Goal: Complete application form

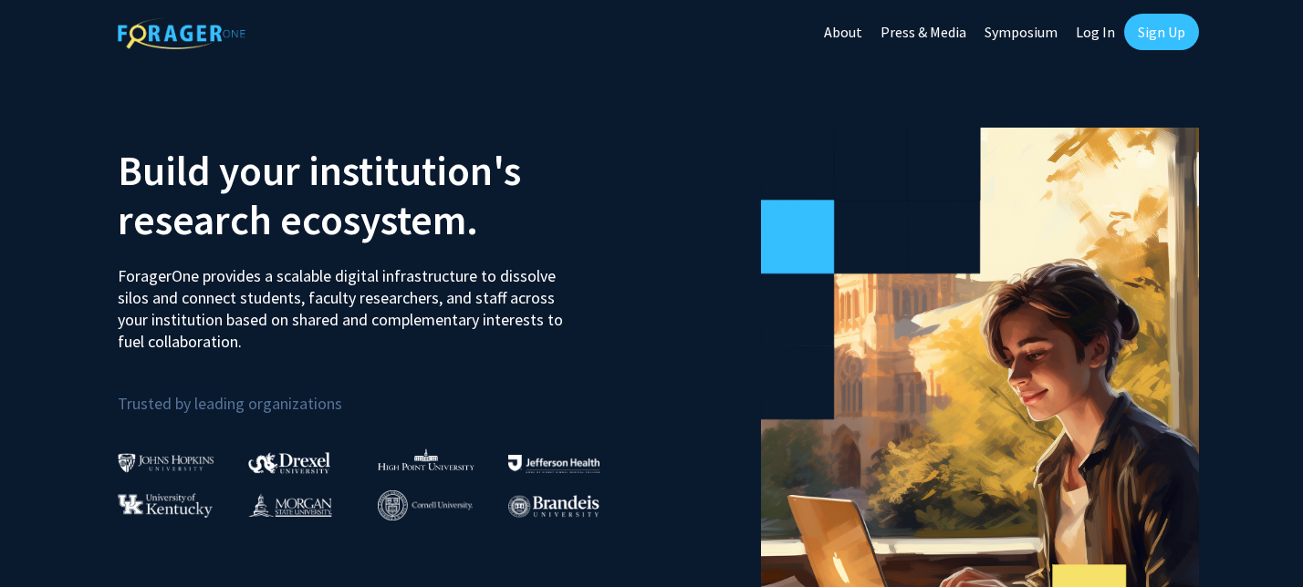
click at [1106, 33] on link "Log In" at bounding box center [1094, 32] width 57 height 64
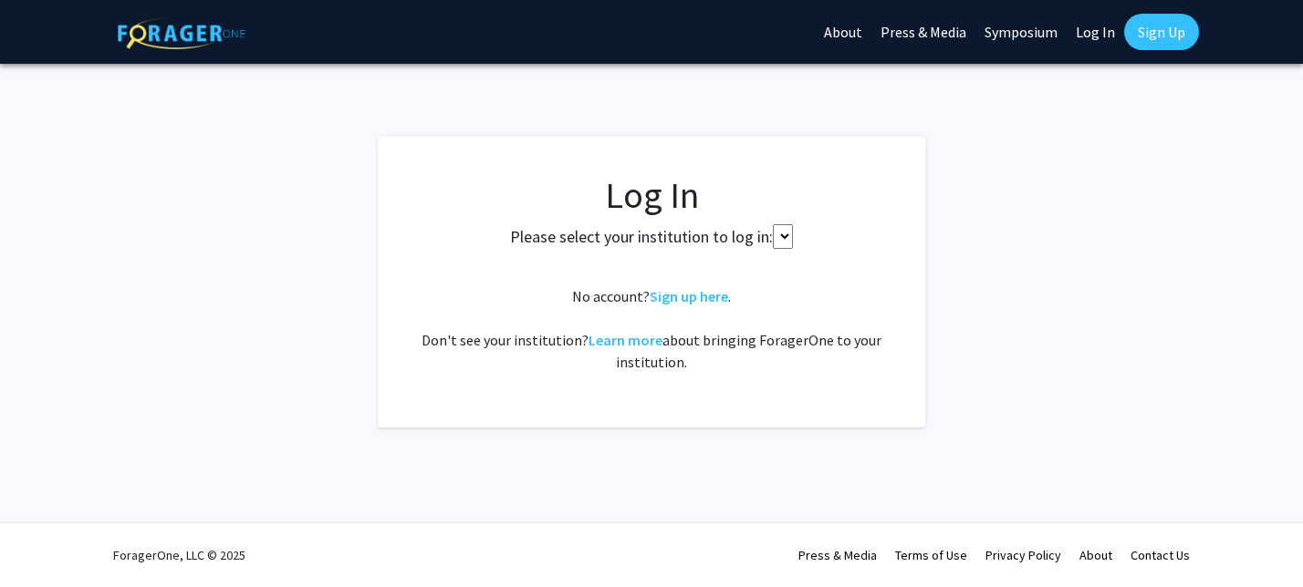
select select
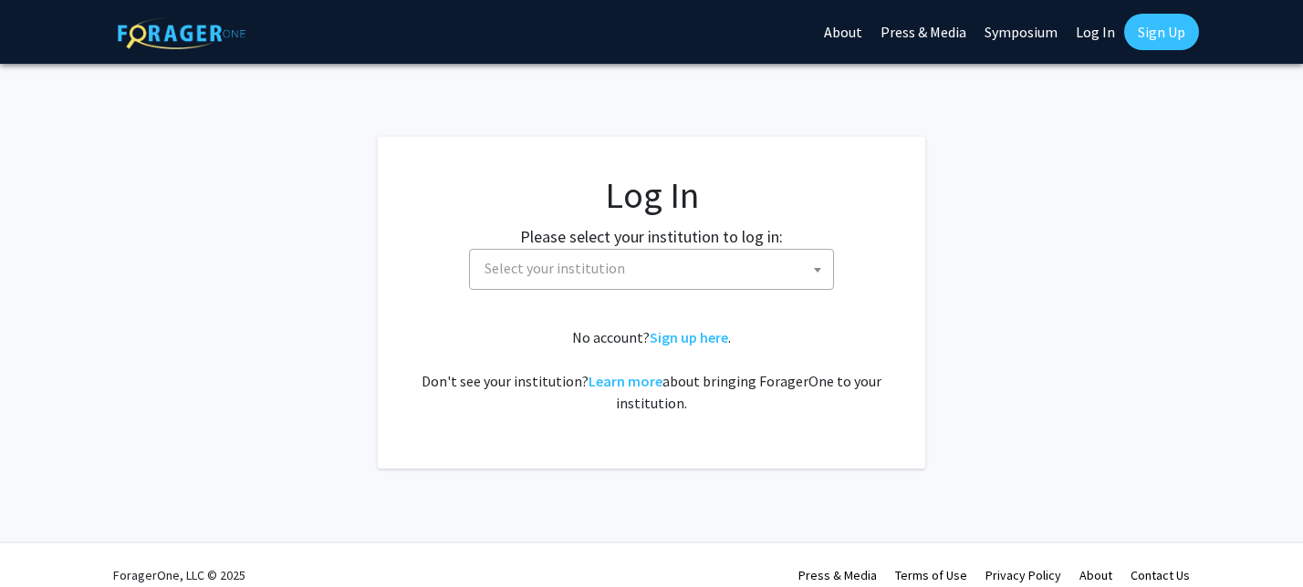
click at [707, 281] on span "Select your institution" at bounding box center [655, 268] width 356 height 37
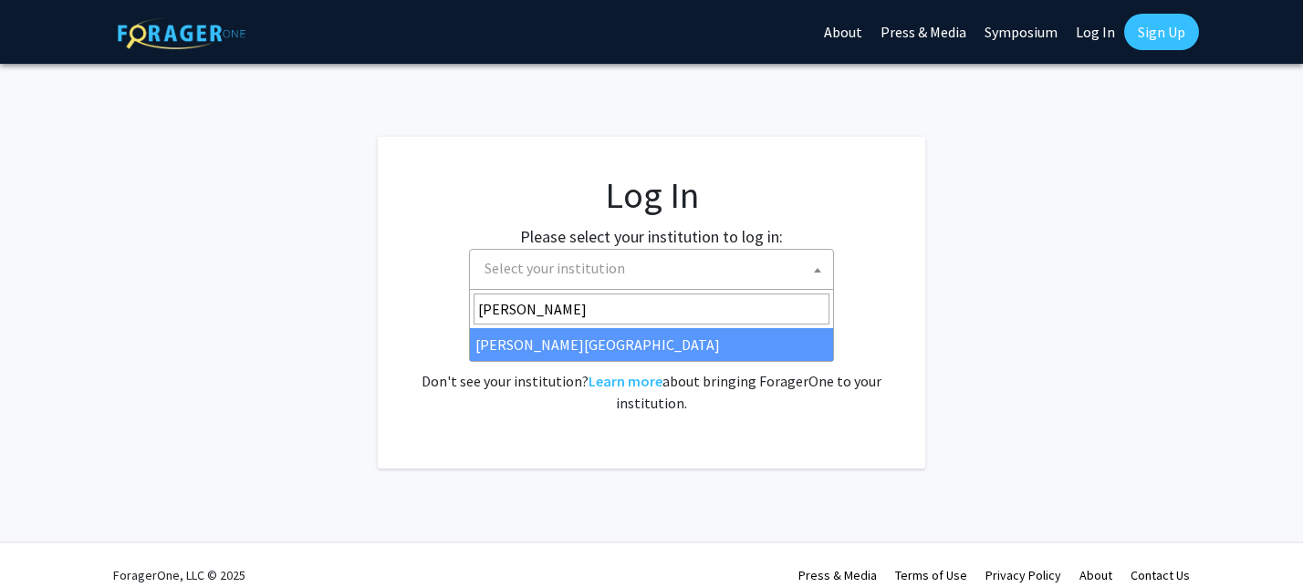
type input "[PERSON_NAME]"
select select "24"
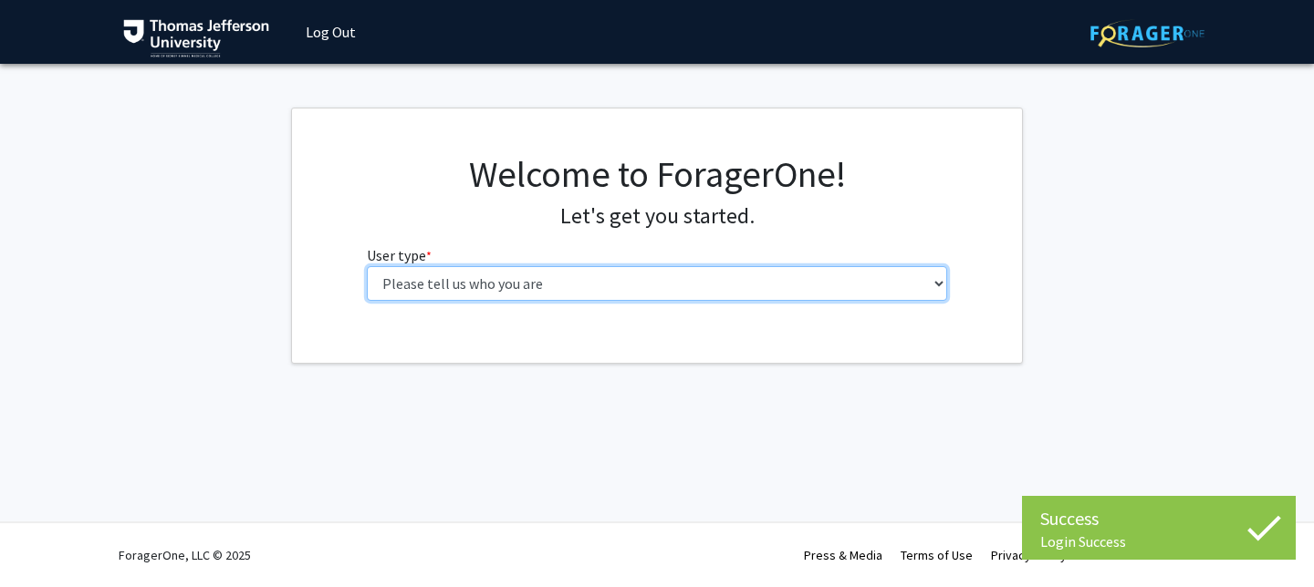
click at [741, 293] on select "Please tell us who you are Undergraduate Student Master's Student Doctoral Cand…" at bounding box center [657, 283] width 581 height 35
select select "3: doc"
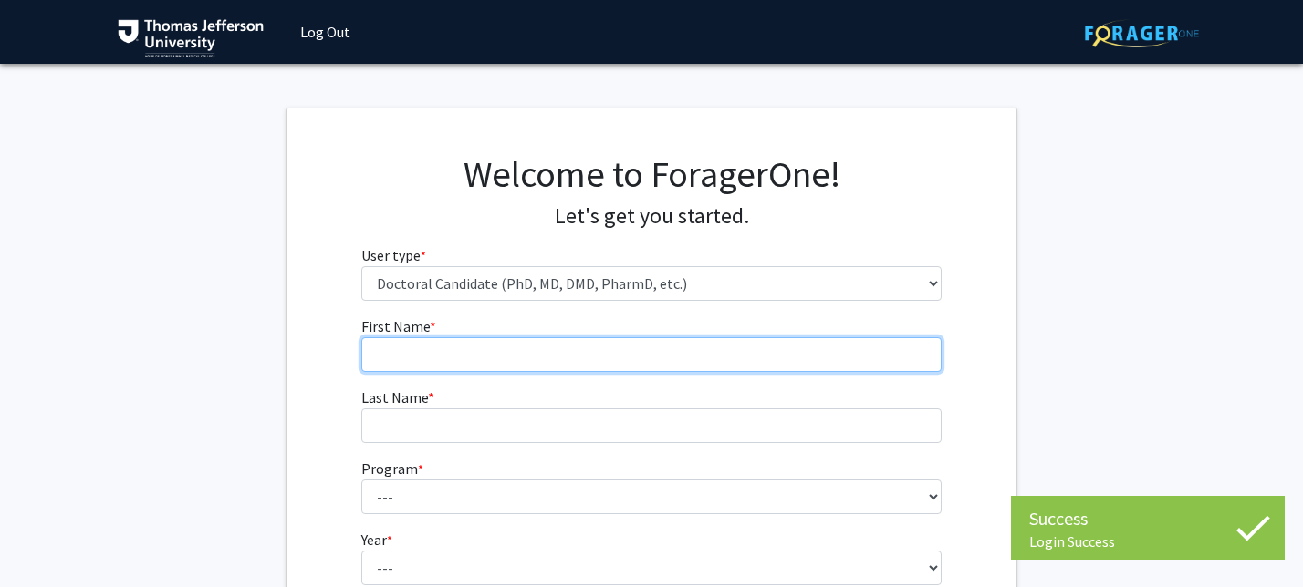
click at [712, 352] on input "First Name * required" at bounding box center [651, 355] width 581 height 35
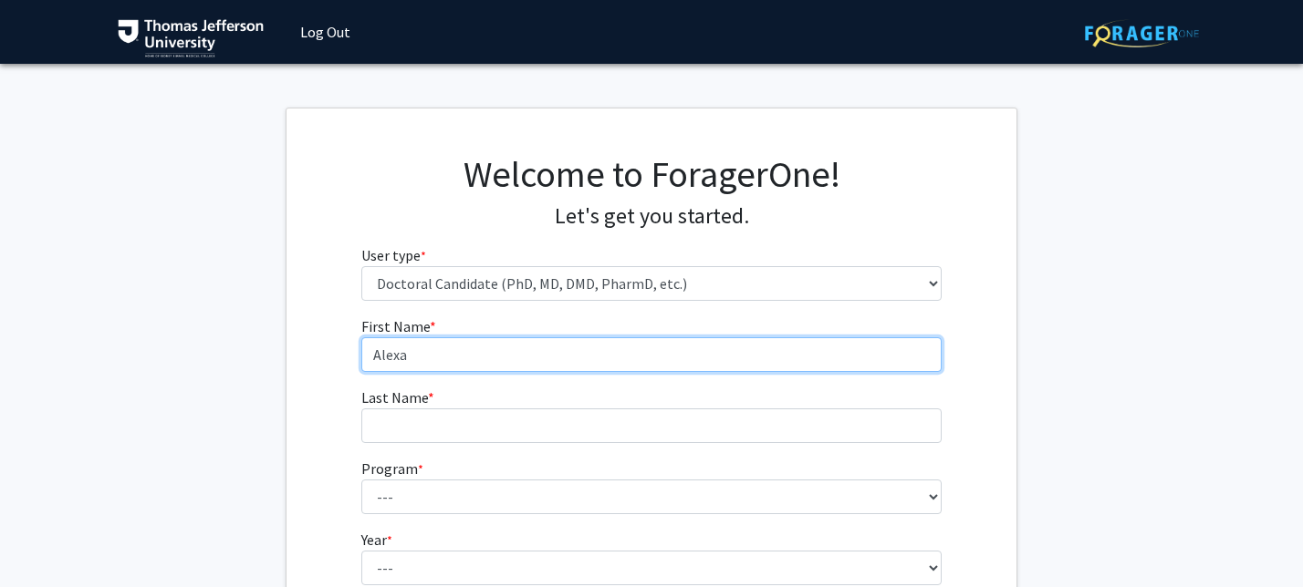
type input "Alexa"
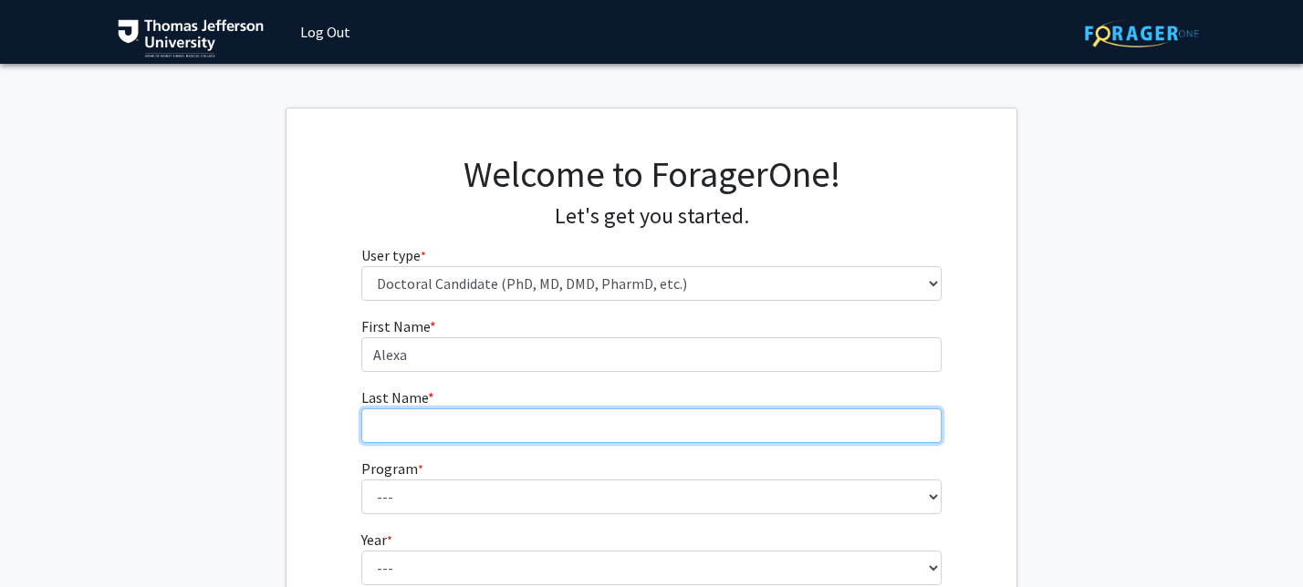
click at [538, 421] on input "Last Name * required" at bounding box center [651, 426] width 581 height 35
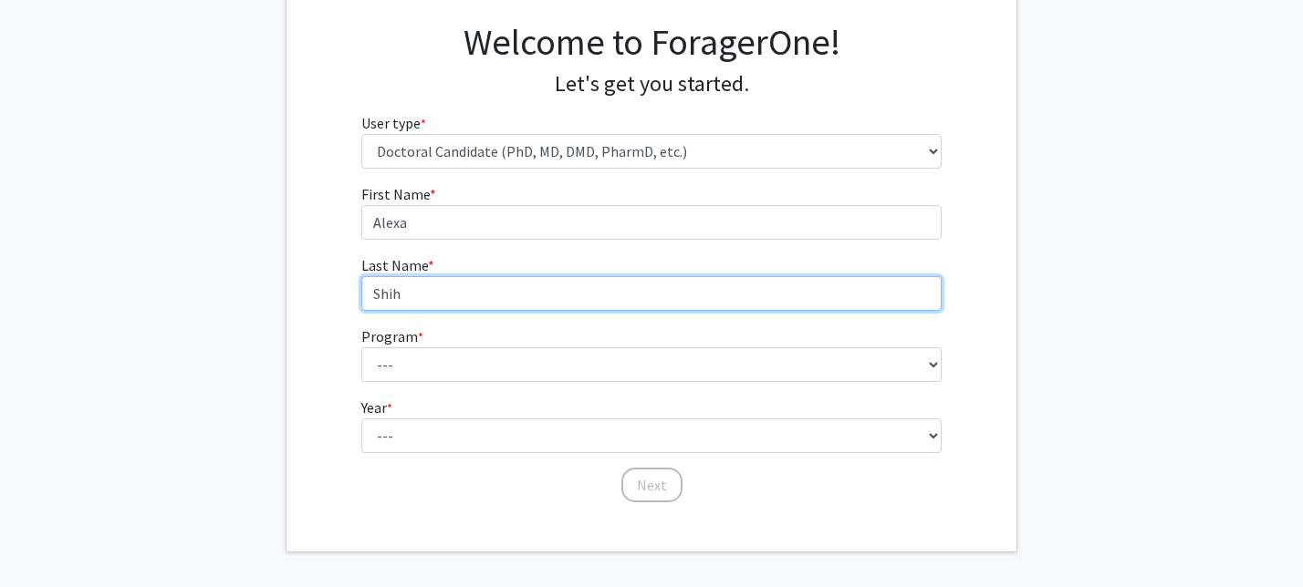
scroll to position [142, 0]
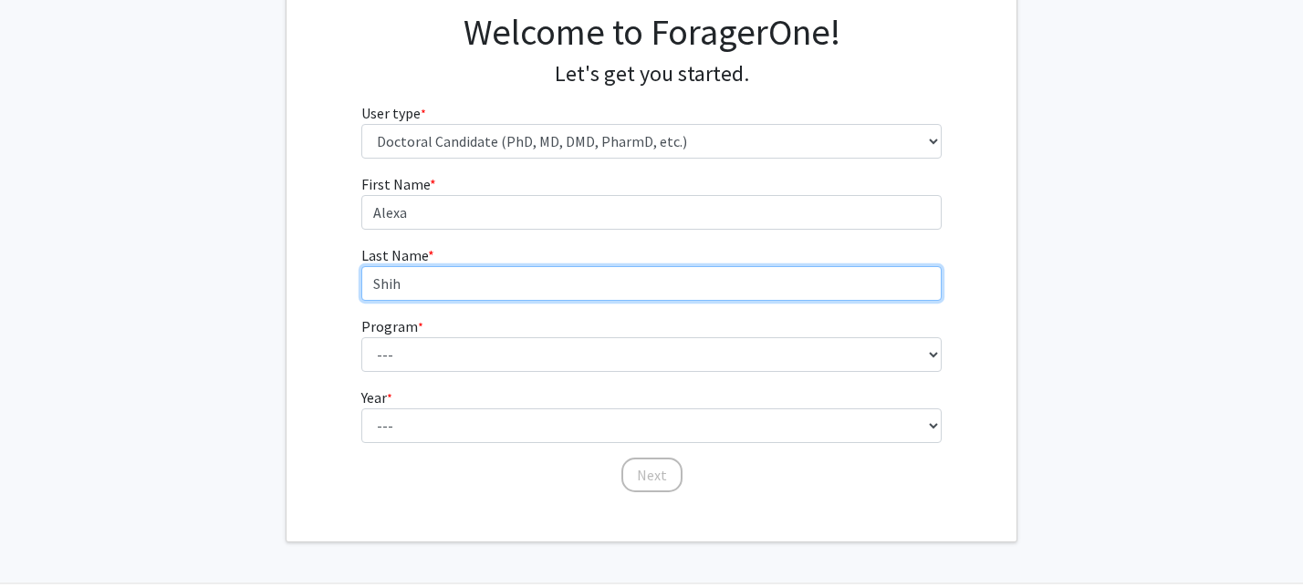
type input "Shih"
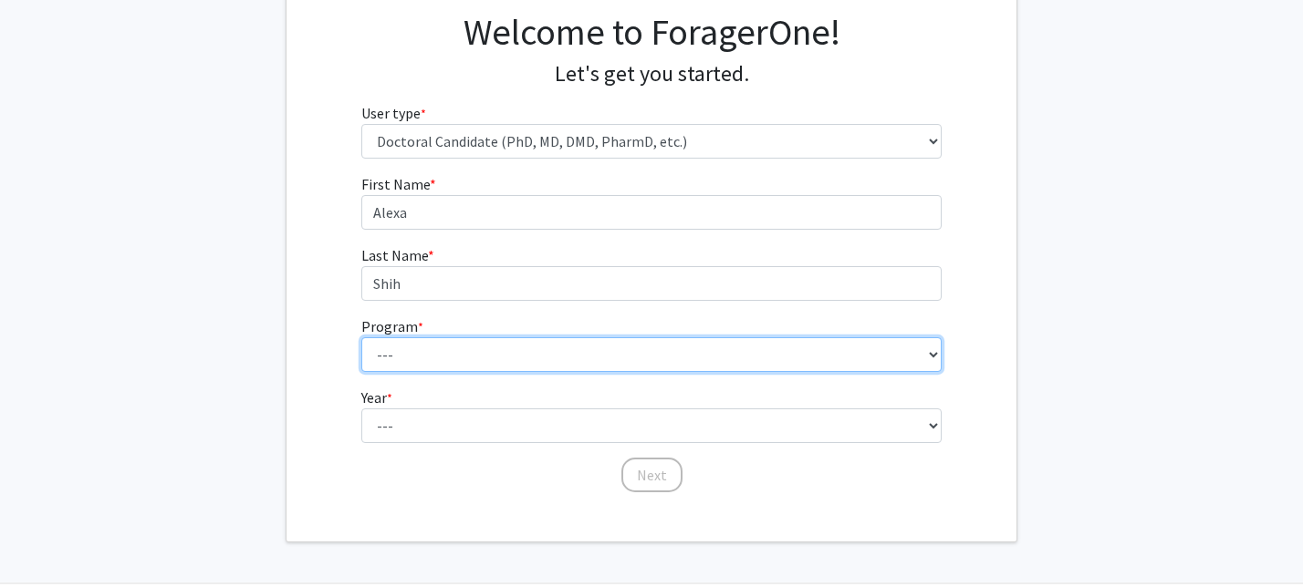
click at [498, 350] on select "--- Accelerated 3+3 BS in Health Sciences/Doctor of Occupational Therapy Accele…" at bounding box center [651, 355] width 581 height 35
select select "35: 815"
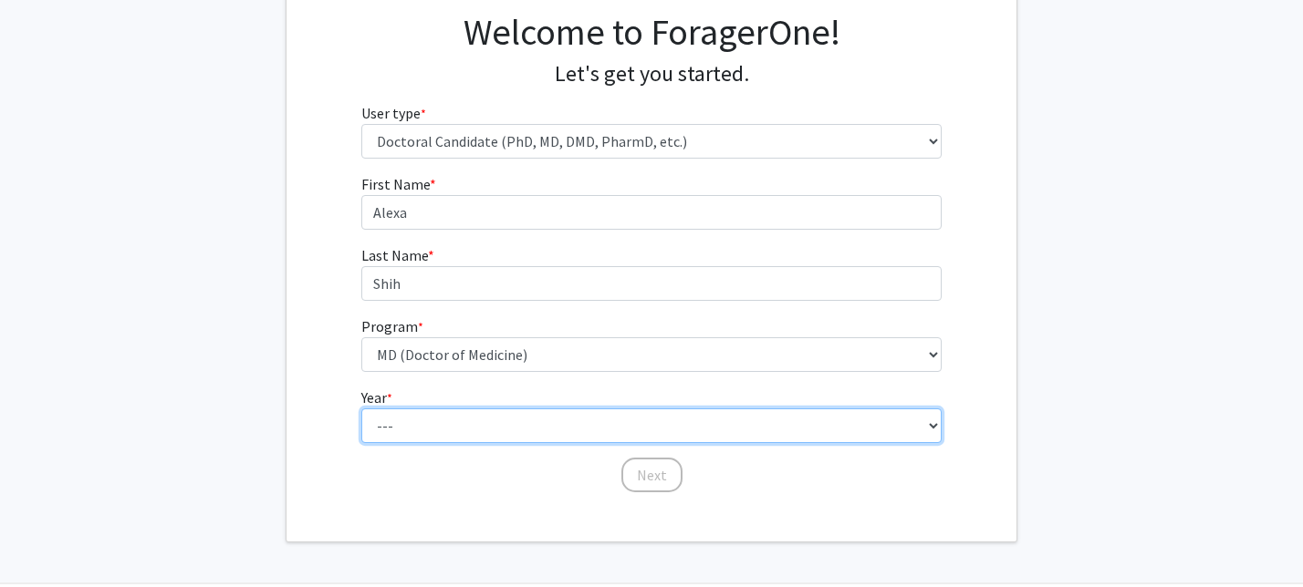
click at [516, 425] on select "--- First Year Second Year Third Year Fourth Year Fifth Year Sixth Year Seventh…" at bounding box center [651, 426] width 581 height 35
select select "1: first_year"
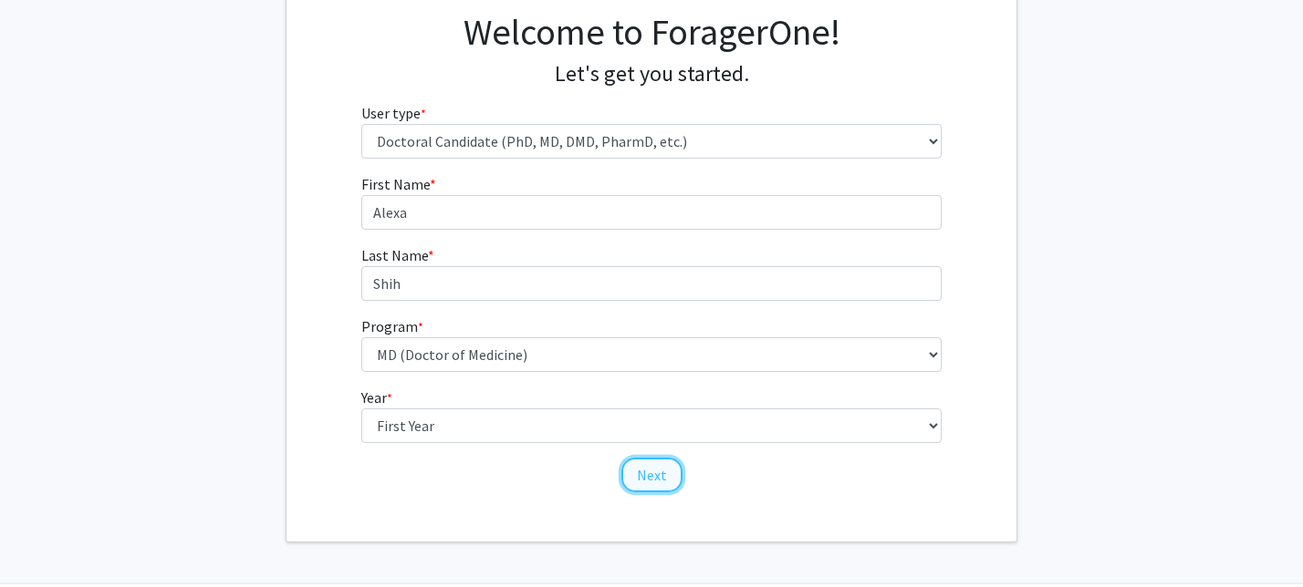
click at [633, 474] on button "Next" at bounding box center [651, 475] width 61 height 35
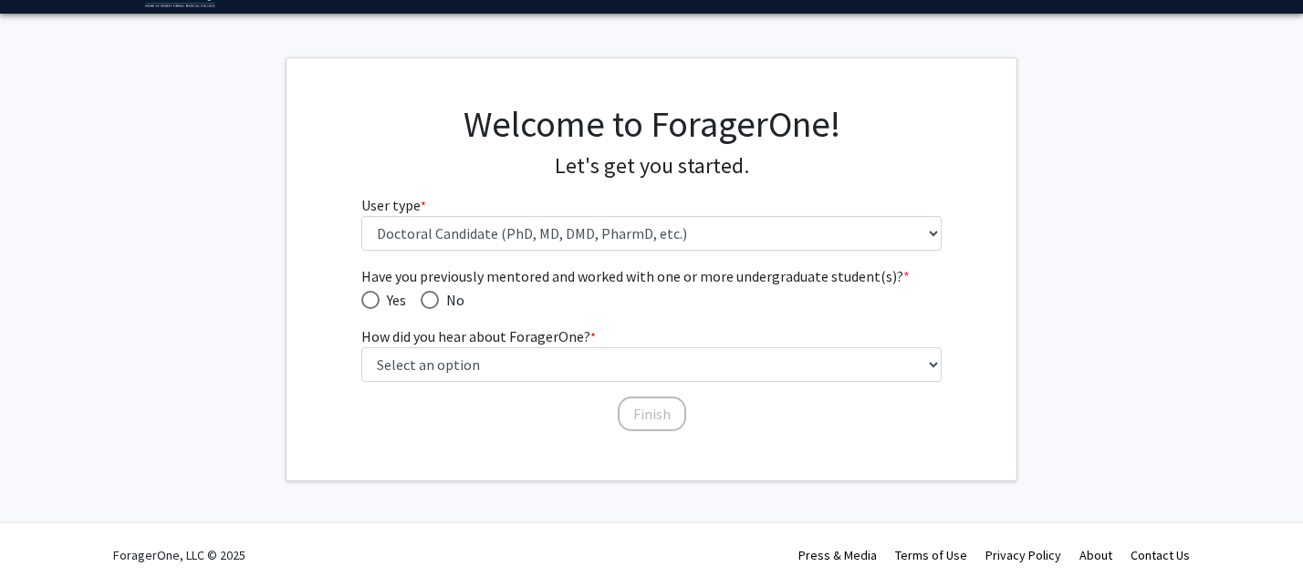
scroll to position [49, 0]
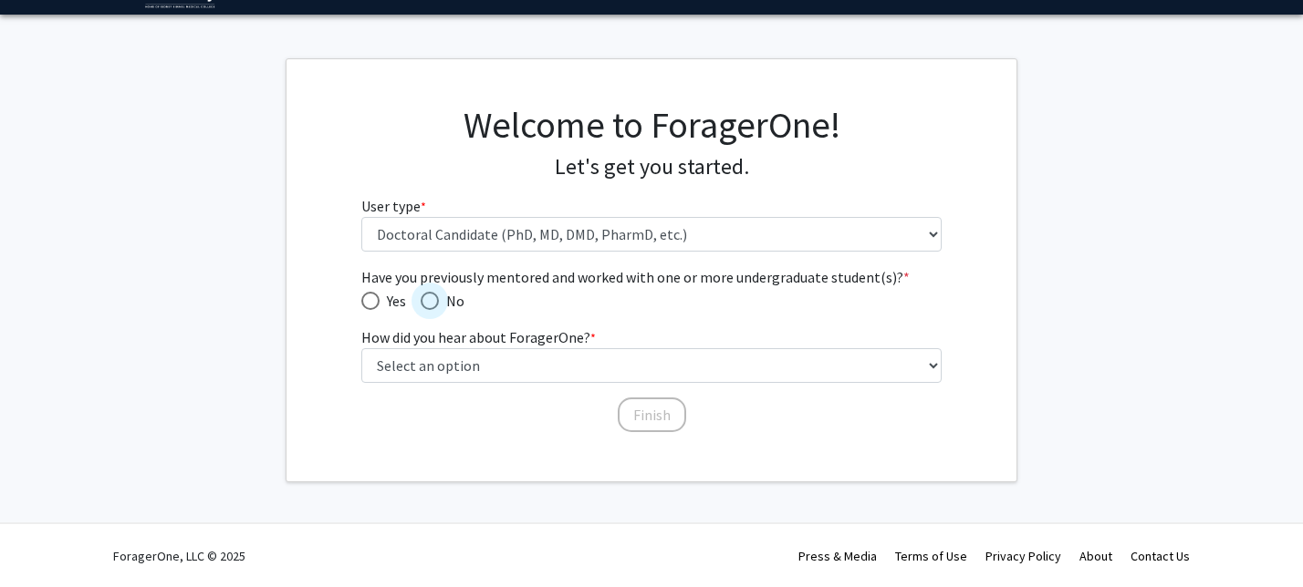
click at [435, 298] on span "Have you previously mentored and worked with one or more undergraduate student(…" at bounding box center [430, 301] width 18 height 18
click at [435, 298] on input "No" at bounding box center [430, 301] width 18 height 18
radio input "true"
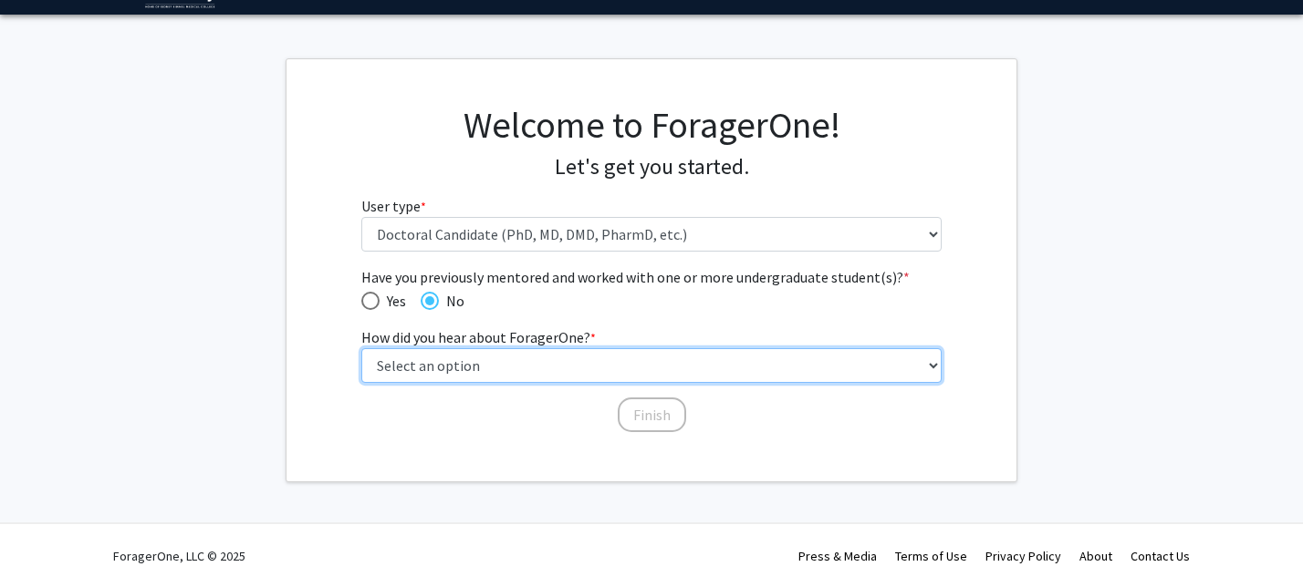
click at [455, 369] on select "Select an option Peer/student recommendation Faculty/staff recommendation Unive…" at bounding box center [651, 365] width 581 height 35
select select "2: faculty_recommendation"
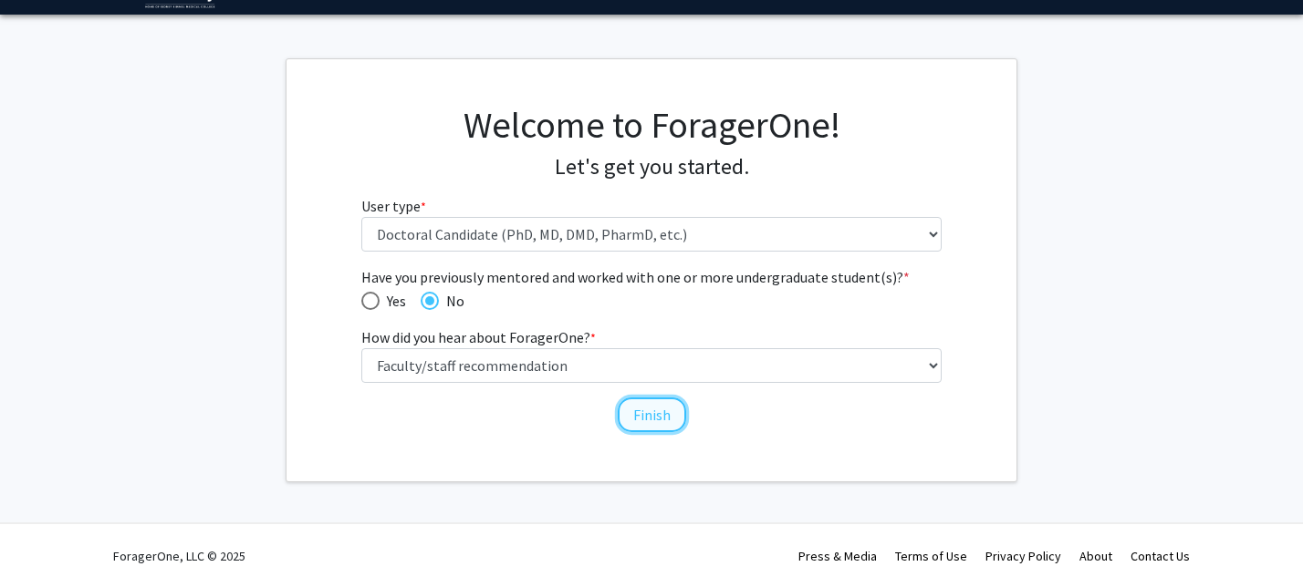
click at [639, 404] on button "Finish" at bounding box center [652, 415] width 68 height 35
